Goal: Use online tool/utility

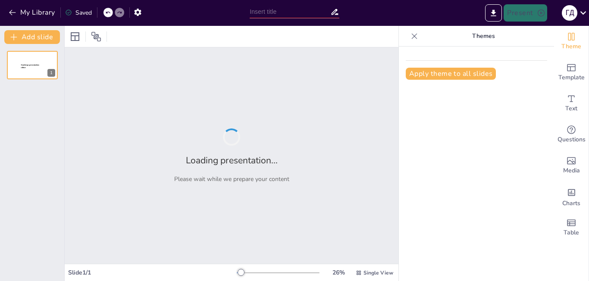
type input "Создание контента, который привлекает клиентов"
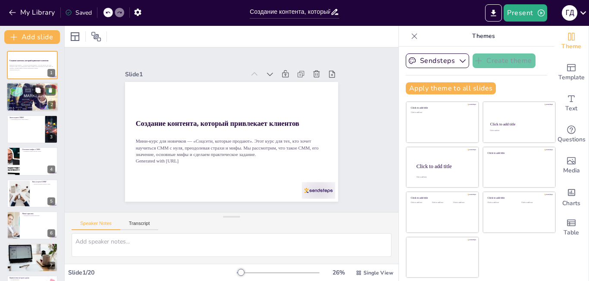
click at [40, 104] on div at bounding box center [33, 97] width 56 height 29
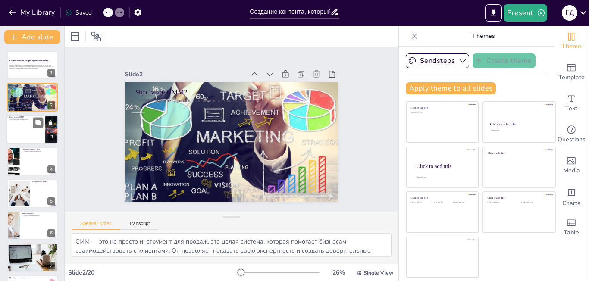
click at [37, 135] on div at bounding box center [32, 129] width 52 height 29
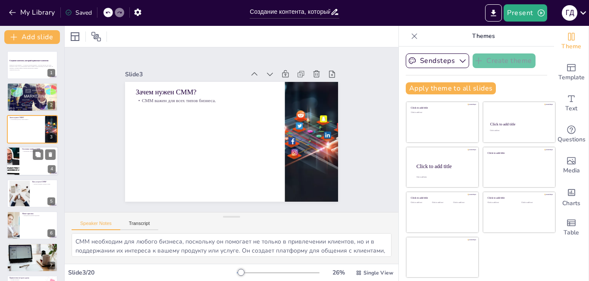
click at [32, 162] on div at bounding box center [32, 161] width 52 height 29
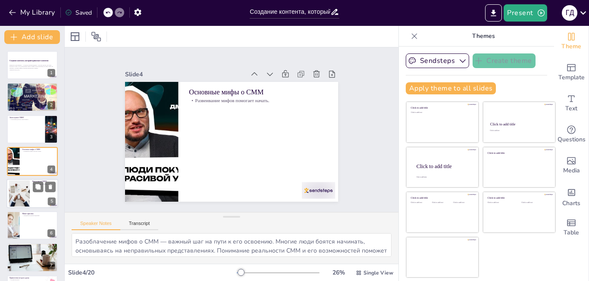
click at [25, 201] on div at bounding box center [19, 193] width 47 height 26
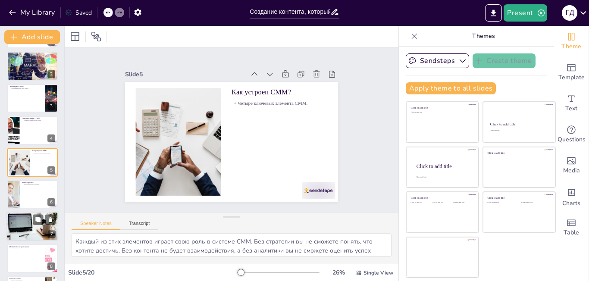
click at [25, 223] on div at bounding box center [32, 226] width 52 height 39
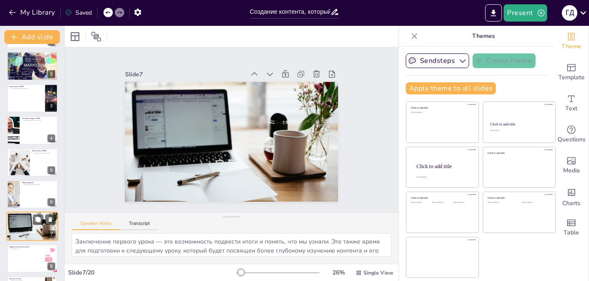
scroll to position [95, 0]
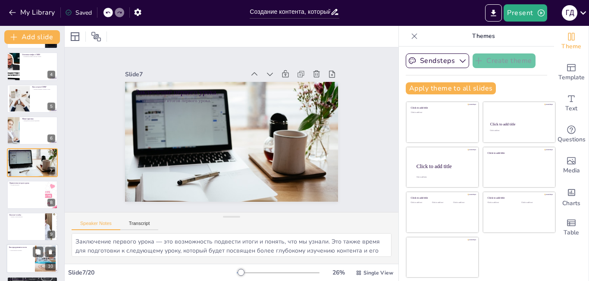
click at [21, 250] on p "Разнообразие контента." at bounding box center [20, 251] width 23 height 2
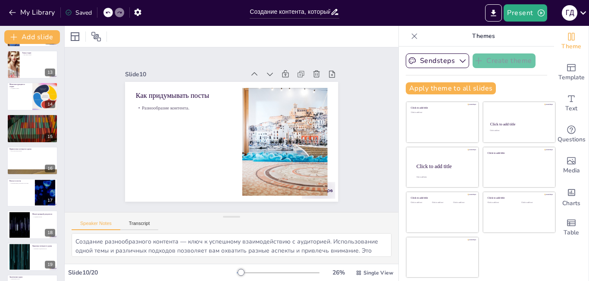
scroll to position [415, 0]
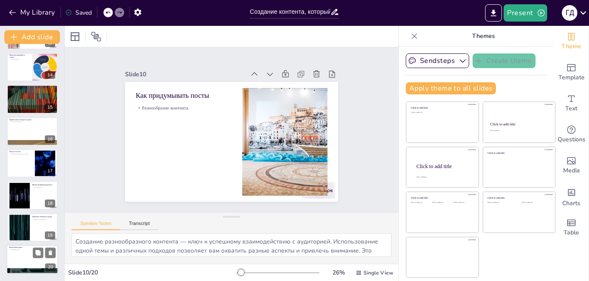
click at [28, 256] on div at bounding box center [32, 259] width 52 height 29
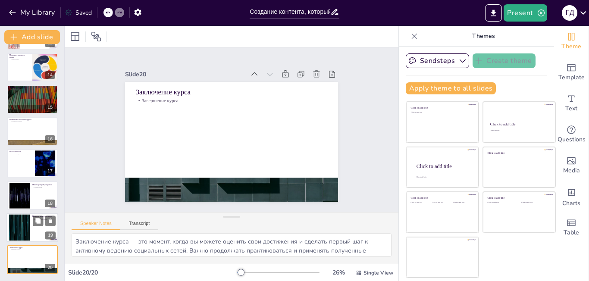
click at [23, 230] on div at bounding box center [19, 227] width 47 height 26
type textarea "Практика четвертого урока — это возможность попробовать создать рилс и получить…"
